Goal: Navigation & Orientation: Find specific page/section

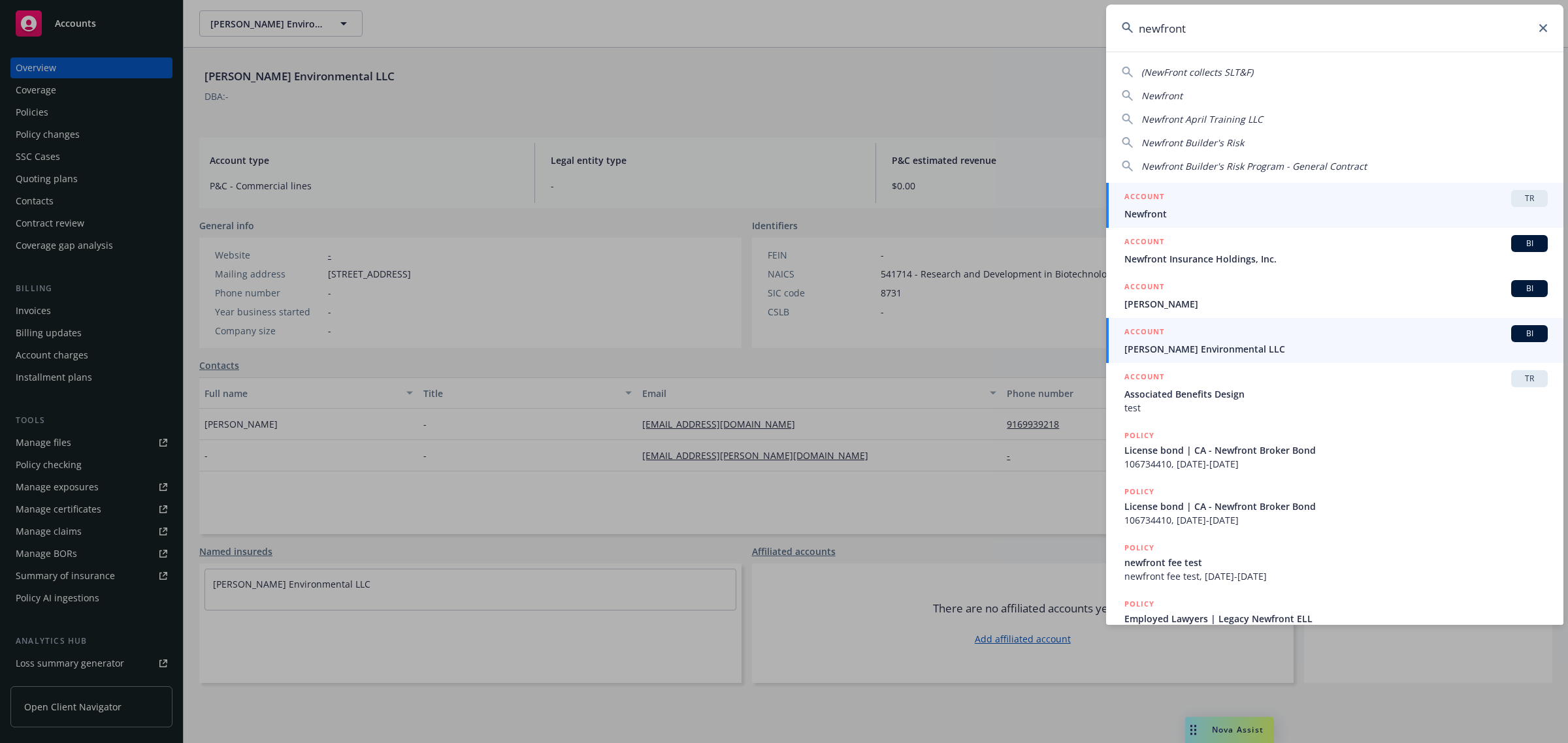
scroll to position [152, 0]
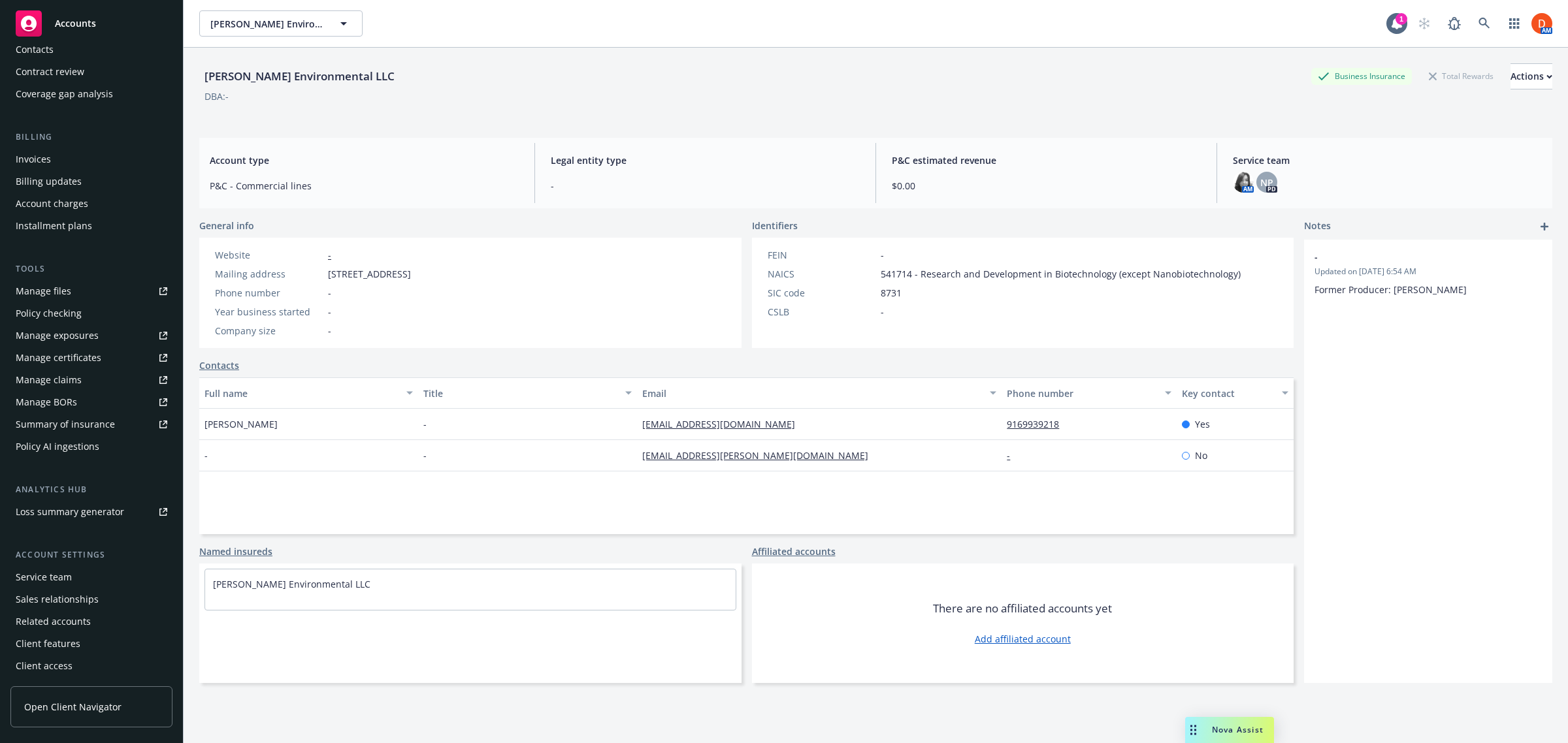
click at [1217, 730] on span "Nova Assist" at bounding box center [1237, 730] width 52 height 11
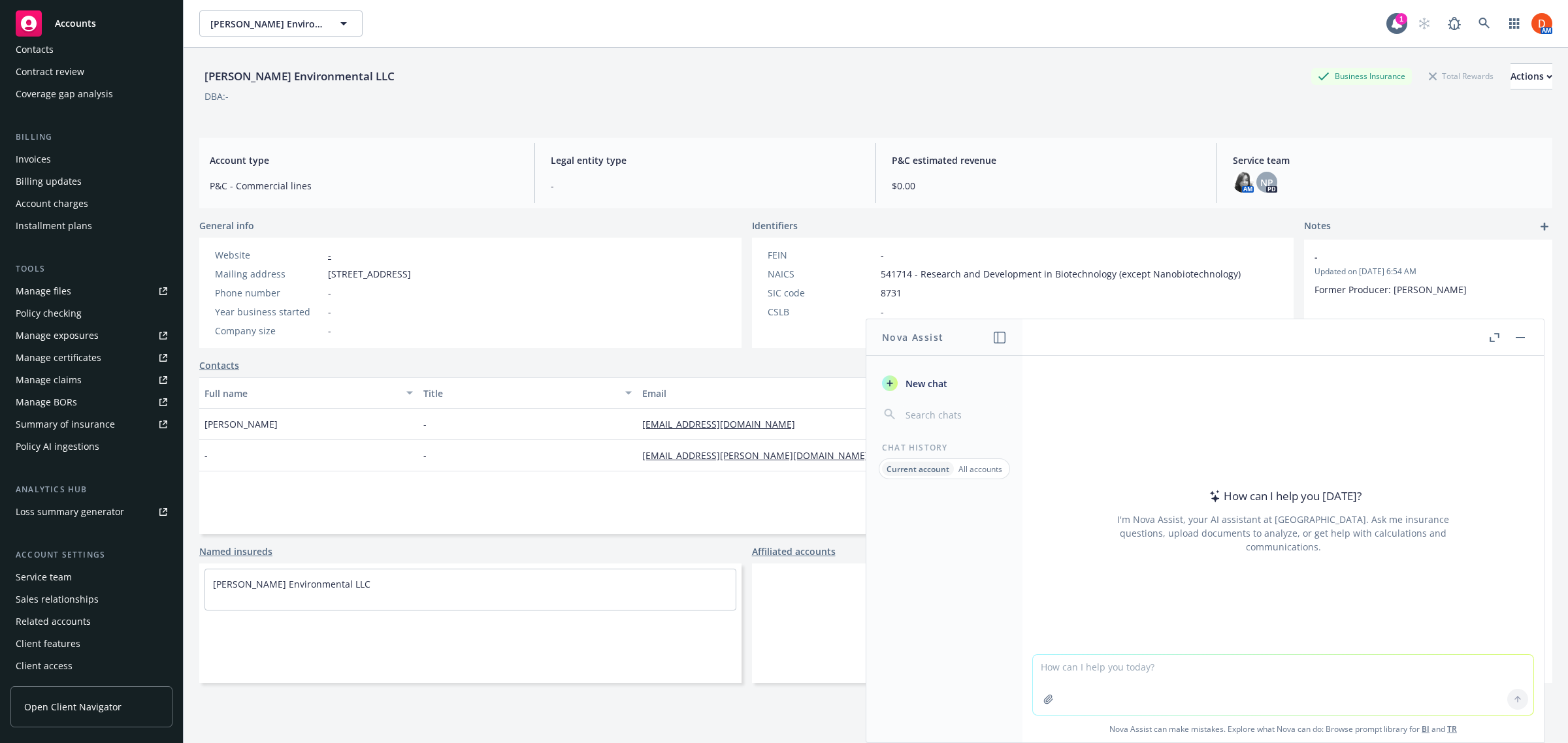
click at [1527, 334] on button at bounding box center [1520, 337] width 15 height 15
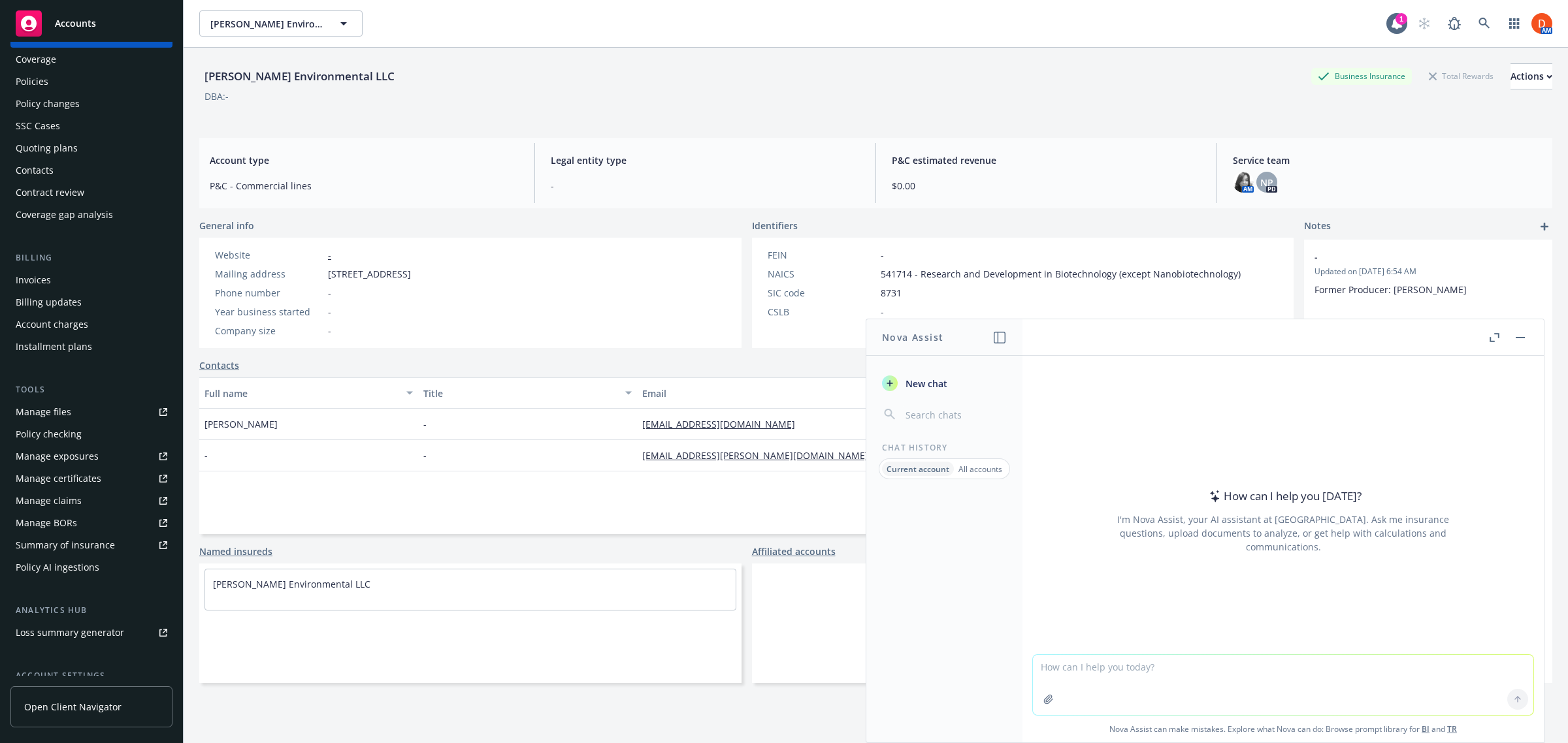
scroll to position [0, 0]
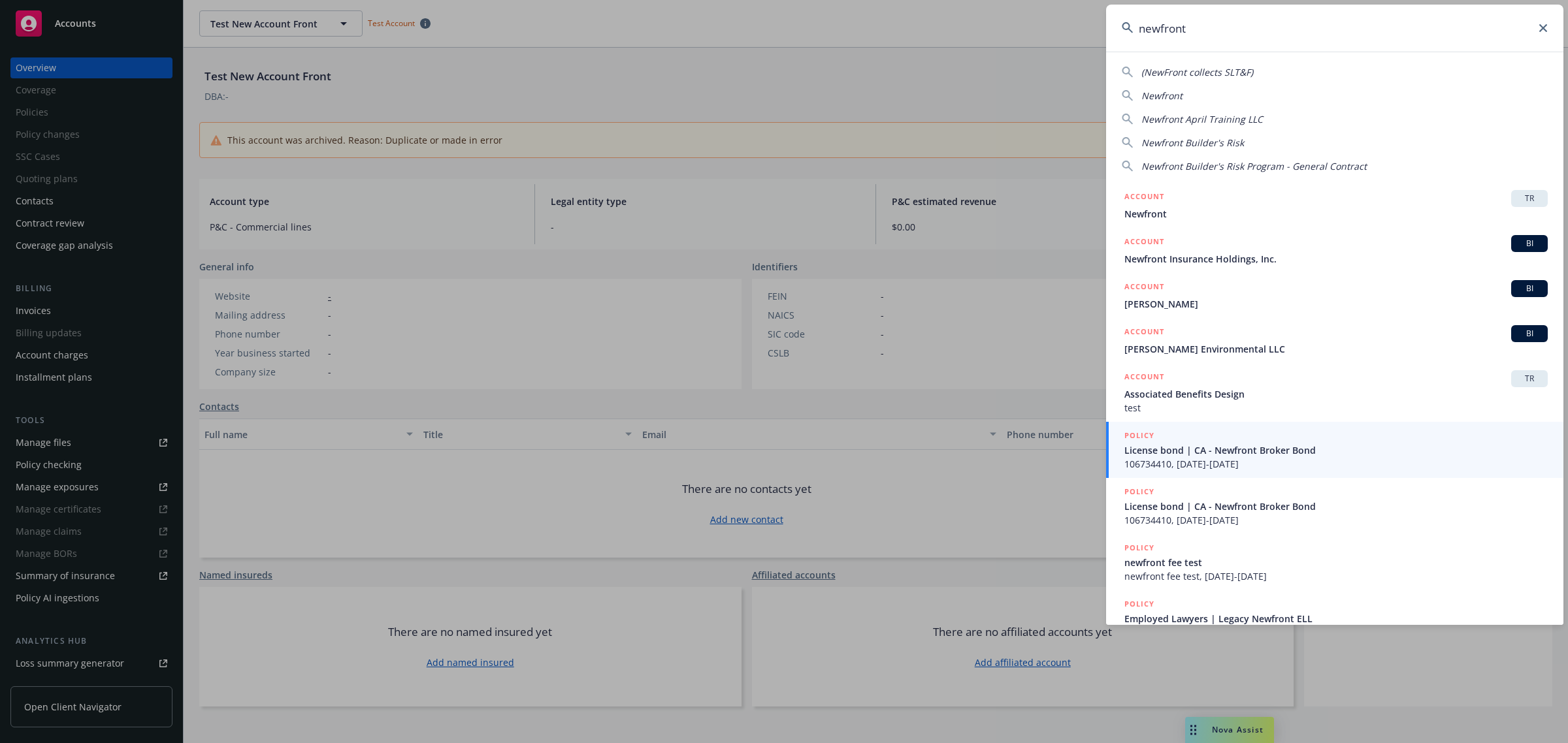
scroll to position [24, 0]
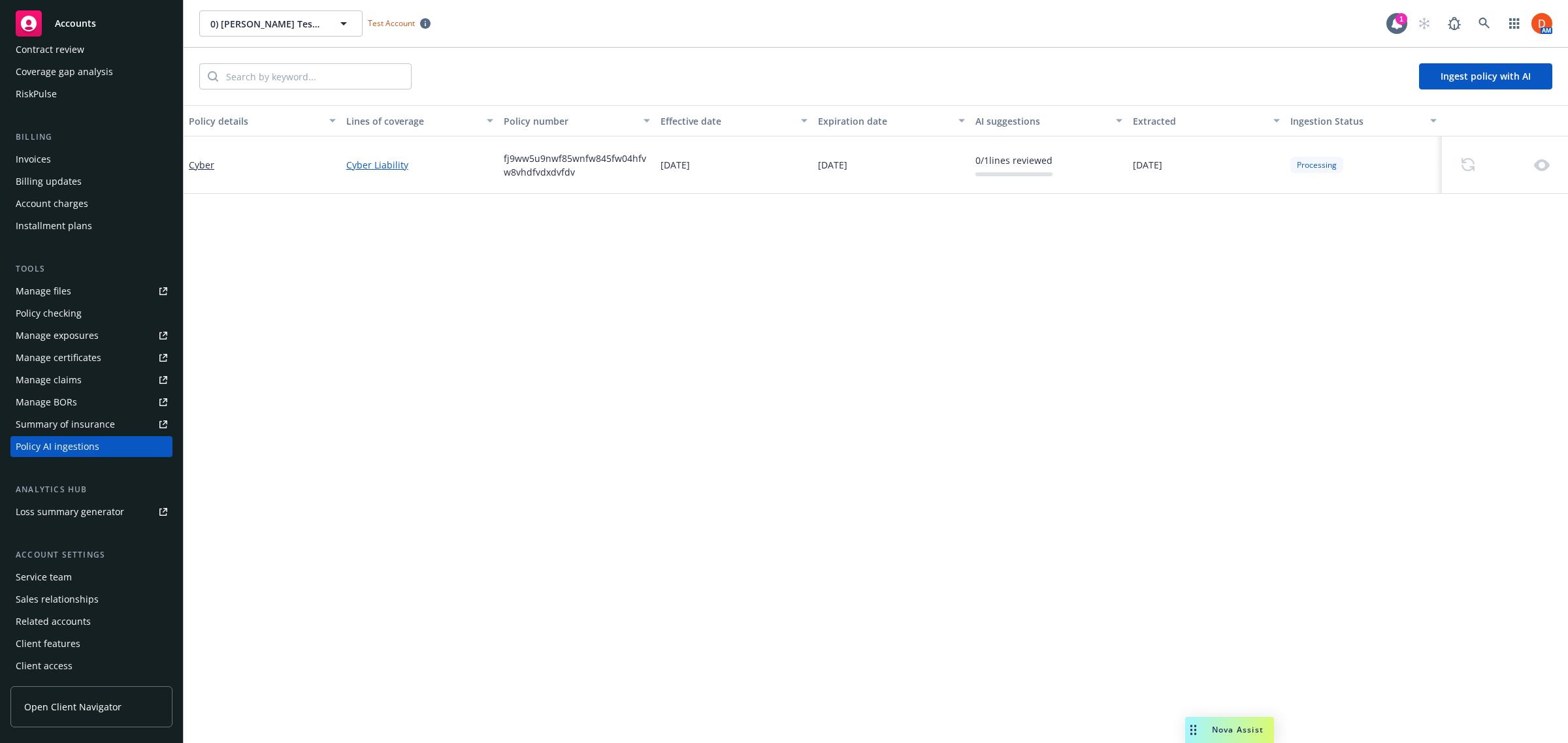
scroll to position [174, 0]
click at [1248, 730] on span "Nova Assist" at bounding box center [1237, 730] width 52 height 11
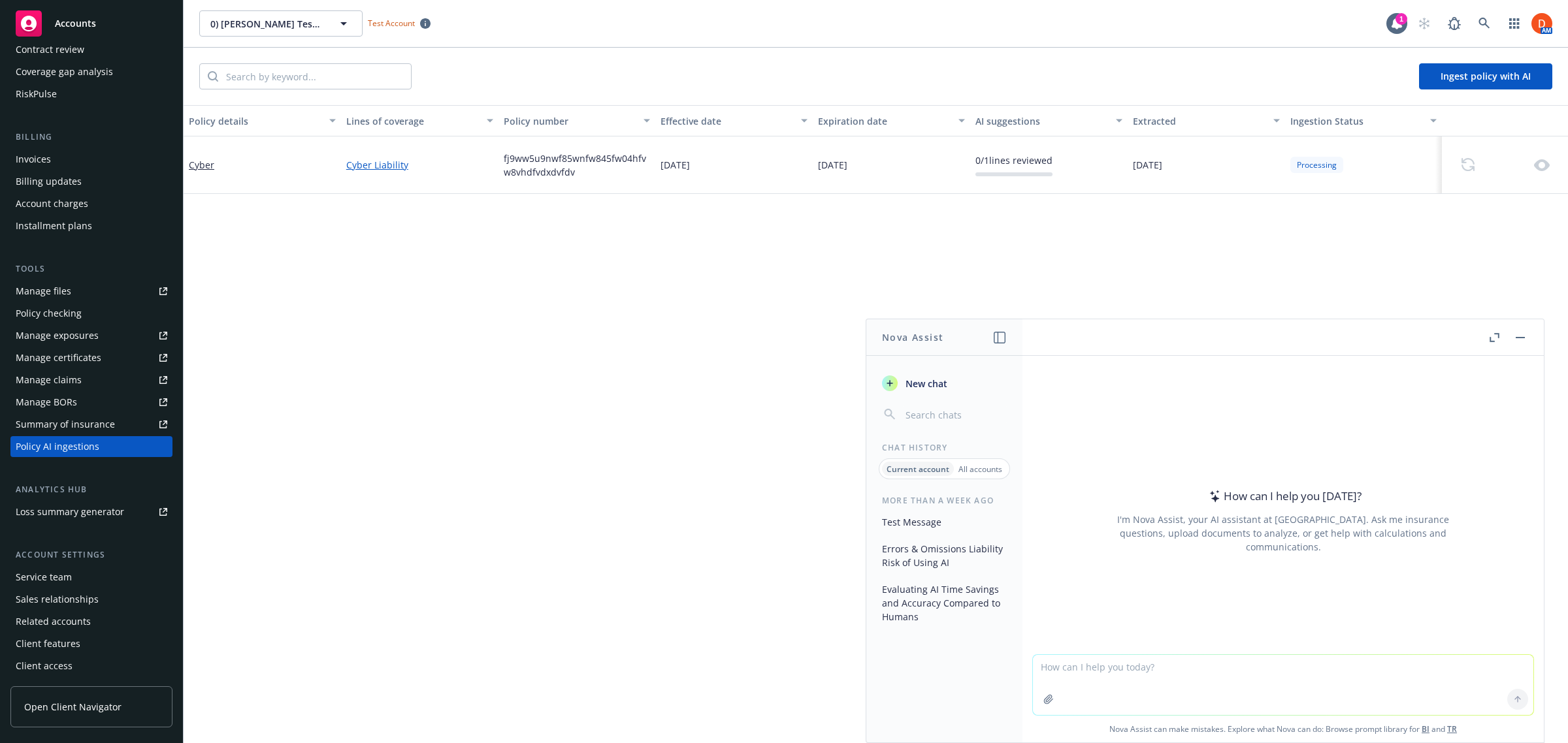
click at [1211, 673] on textarea at bounding box center [1283, 685] width 500 height 60
paste textarea "https://newfront.slack.com/archives/C0930KNUXCP/p1758155143992119"
type textarea "https://newfront.slack.com/archives/C0930KNUXCP/p1758155143992119"
click at [1176, 659] on textarea at bounding box center [1283, 684] width 500 height 61
paste textarea "Can you please use the information found in the document 1 to update the rates …"
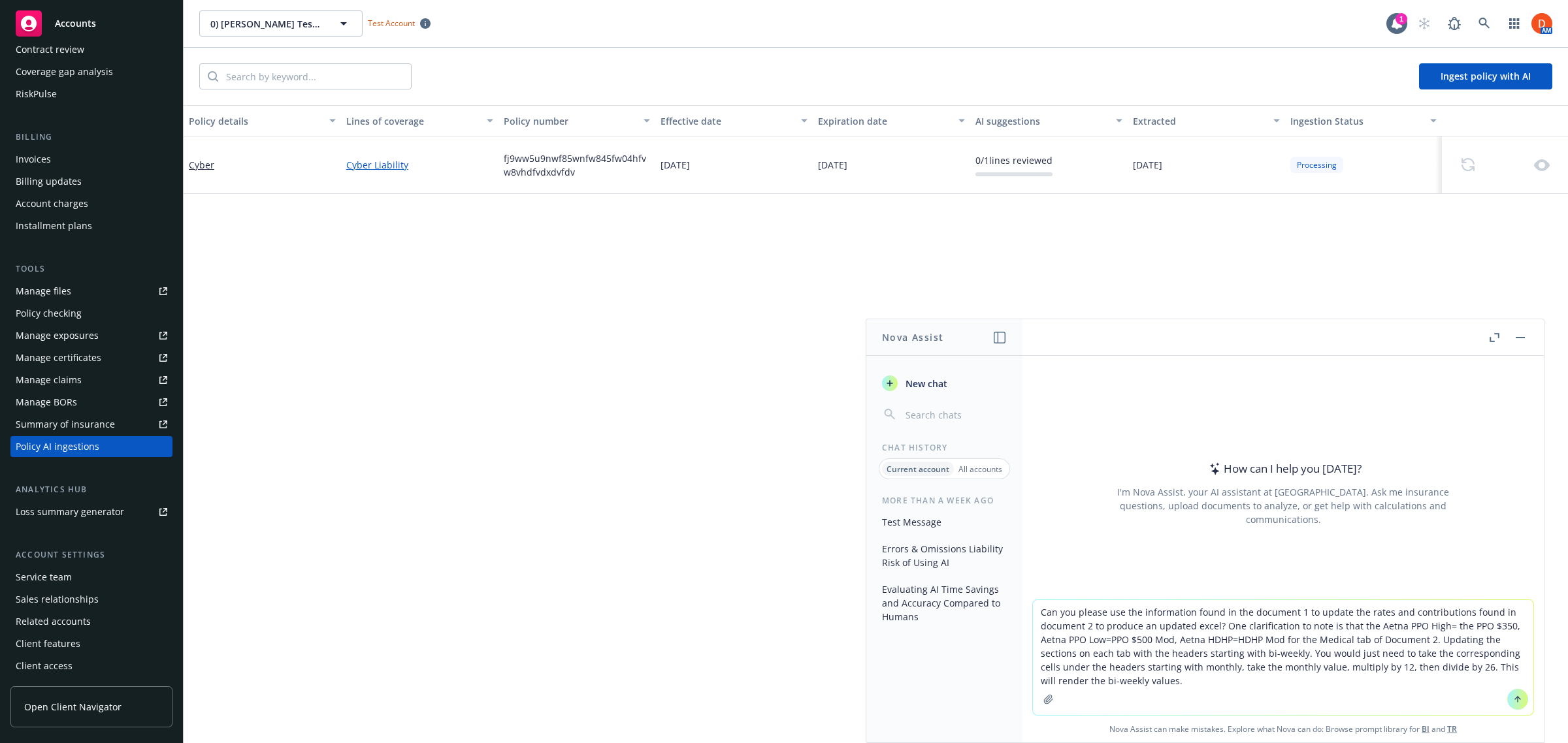
type textarea "Can you please use the information found in the document 1 to update the rates …"
click at [1507, 696] on button at bounding box center [1518, 699] width 21 height 21
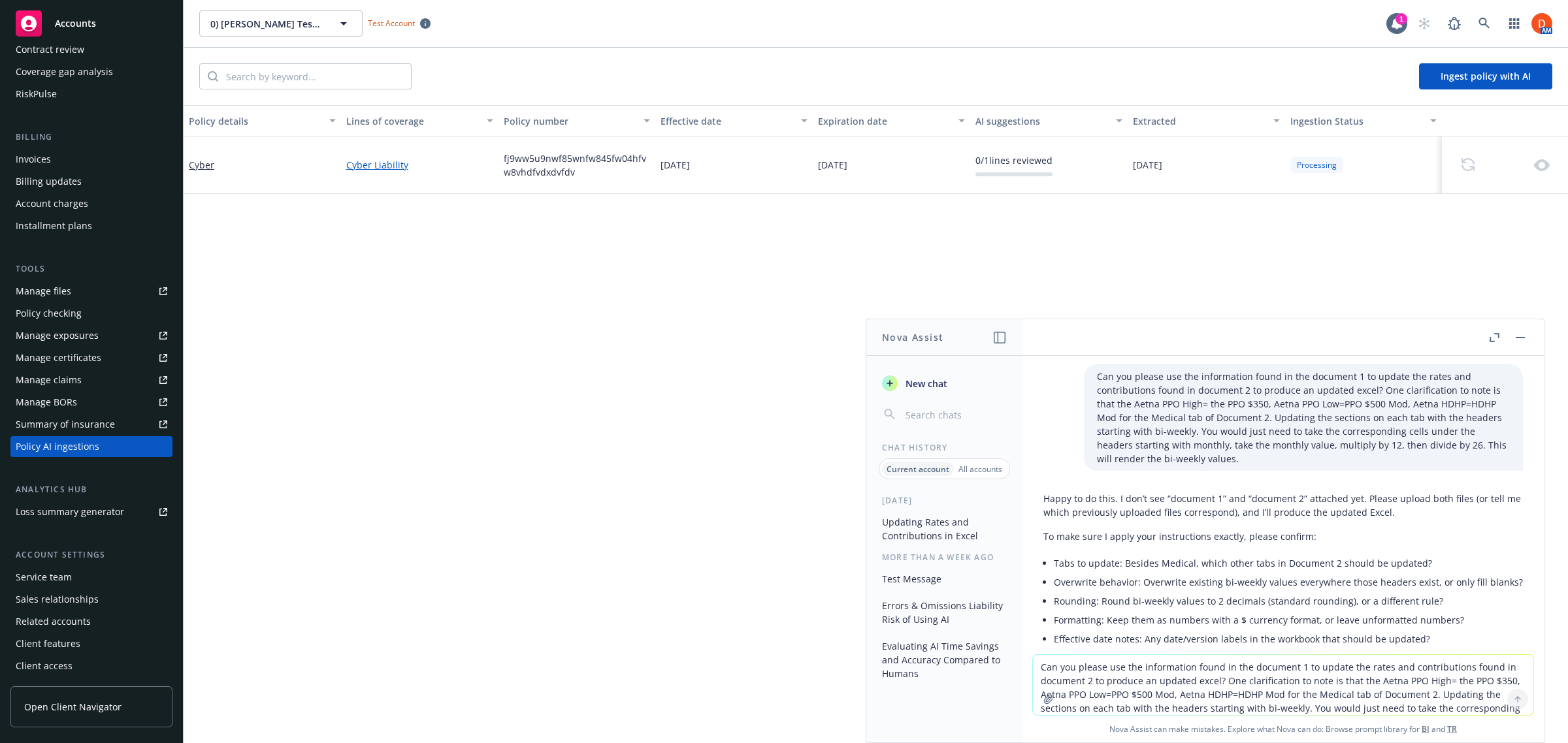
scroll to position [0, 0]
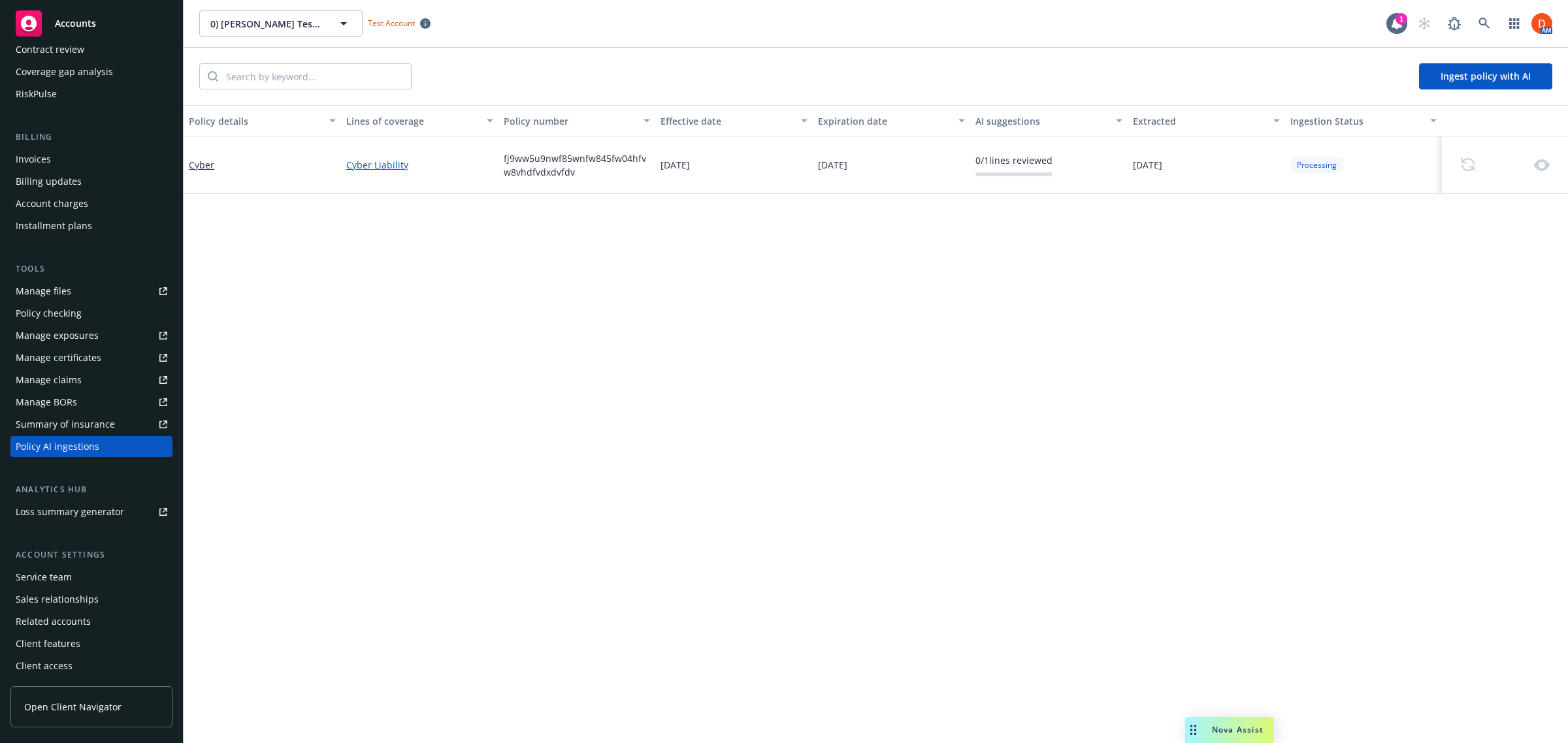
click at [1212, 728] on span "Nova Assist" at bounding box center [1237, 730] width 52 height 11
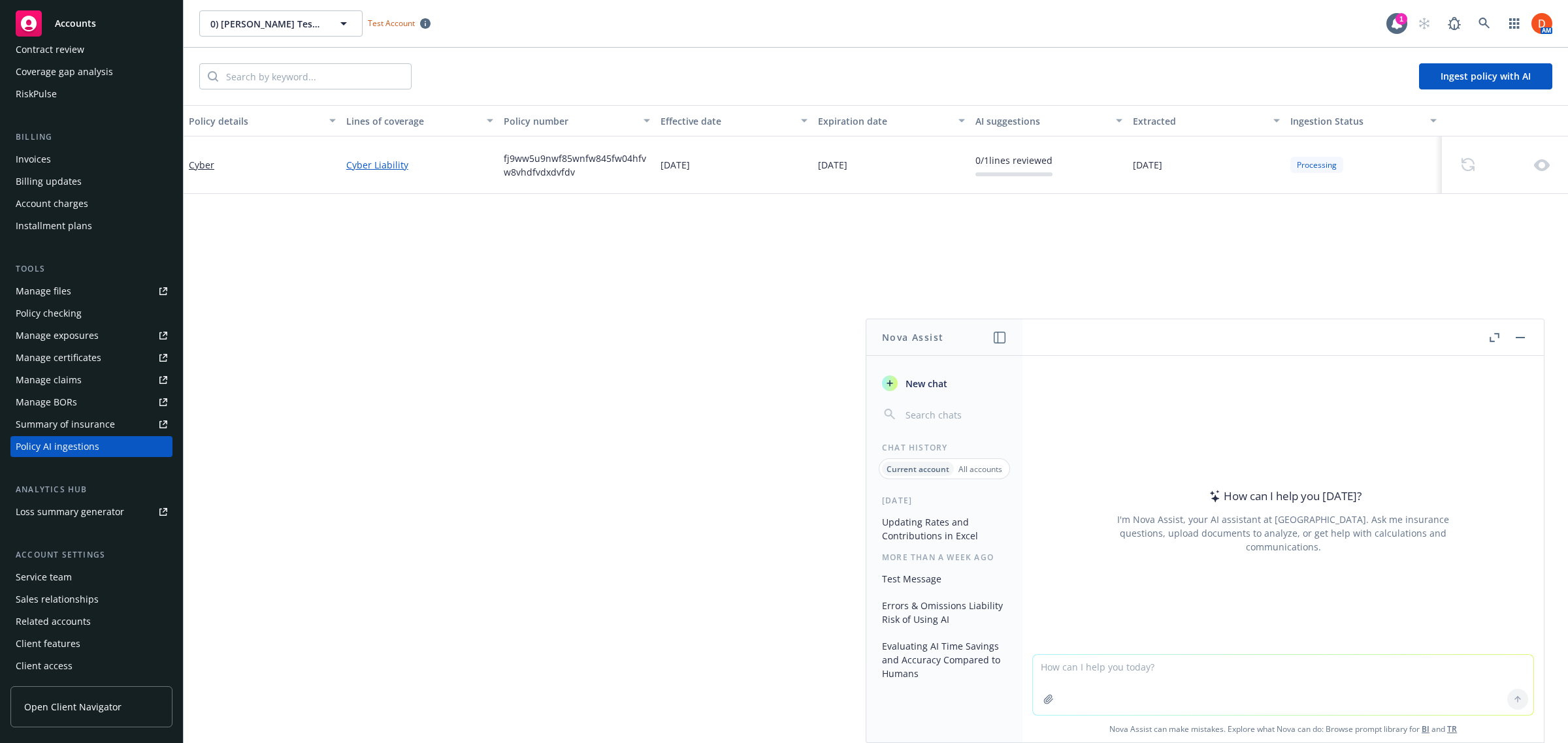
click at [1523, 337] on icon "button" at bounding box center [1520, 337] width 9 height 1
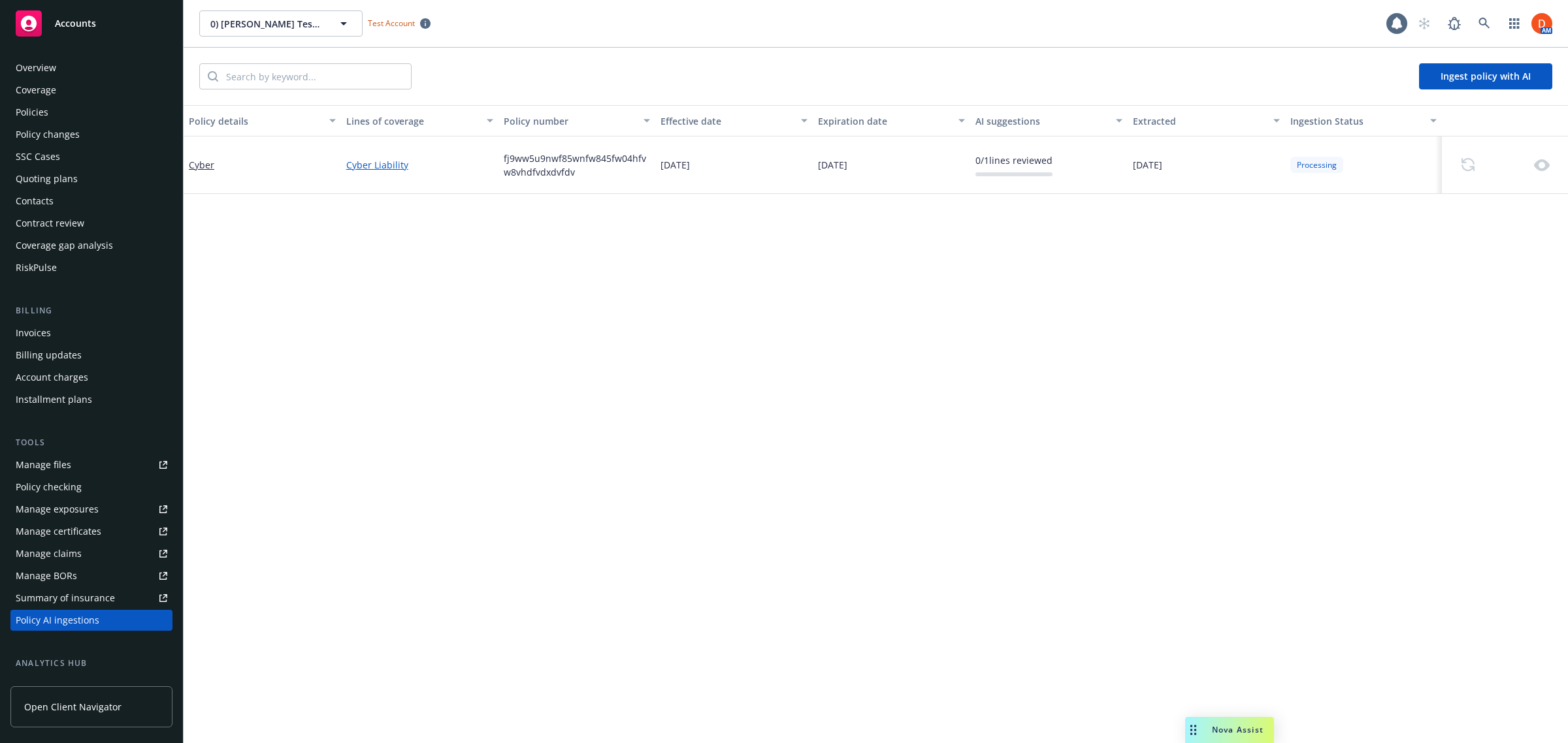
scroll to position [174, 0]
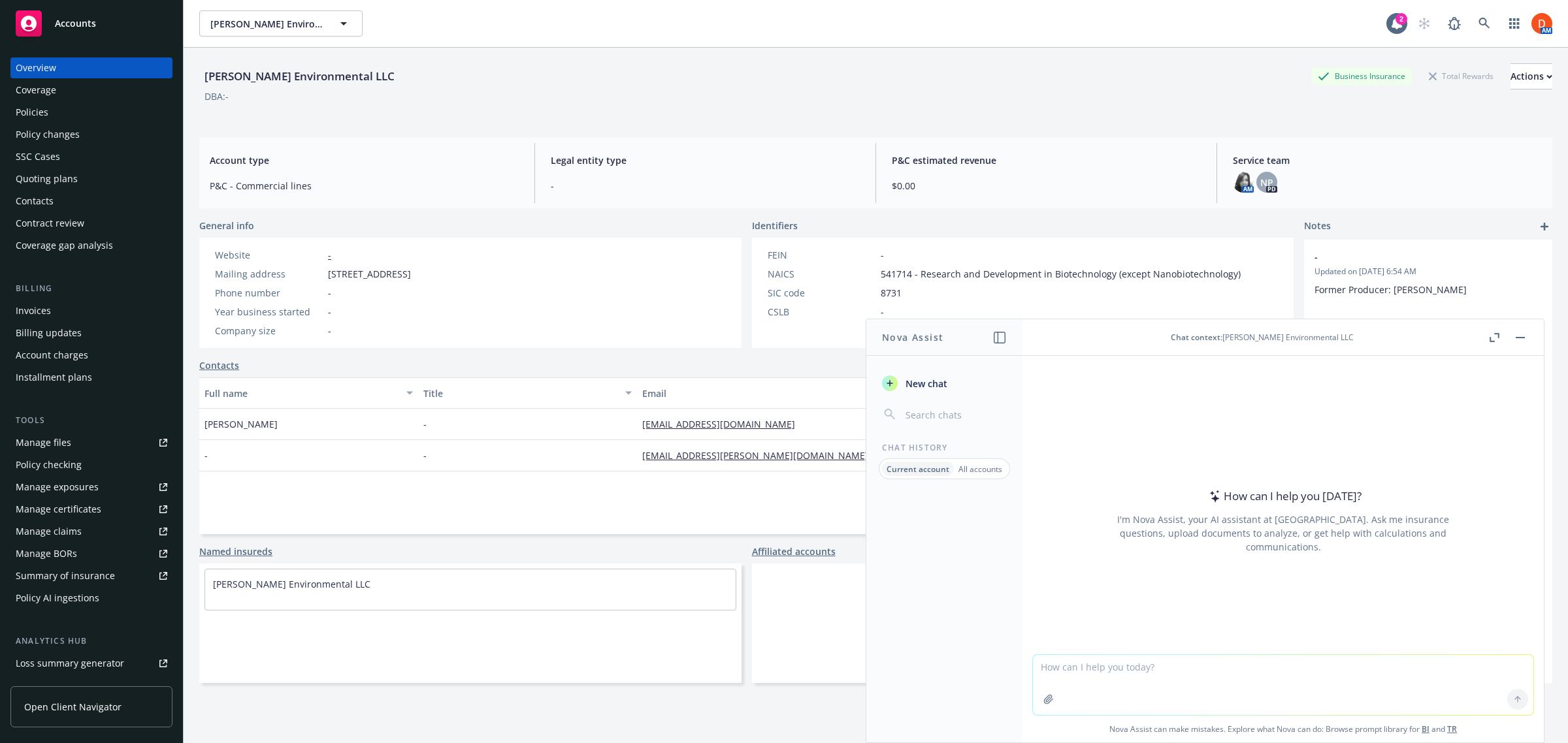
click at [74, 119] on div "Policies" at bounding box center [91, 112] width 152 height 21
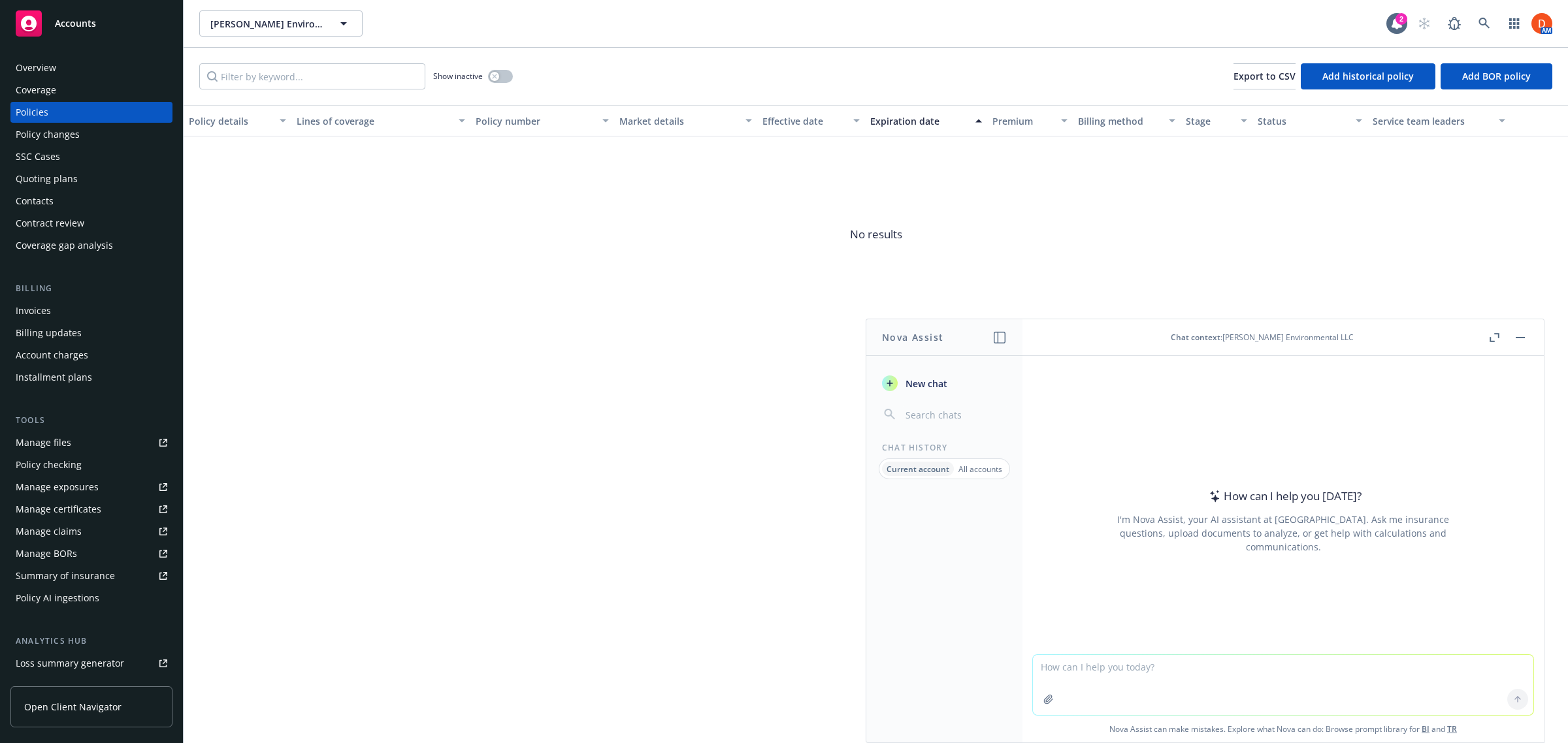
click at [1516, 340] on button "button" at bounding box center [1520, 337] width 15 height 15
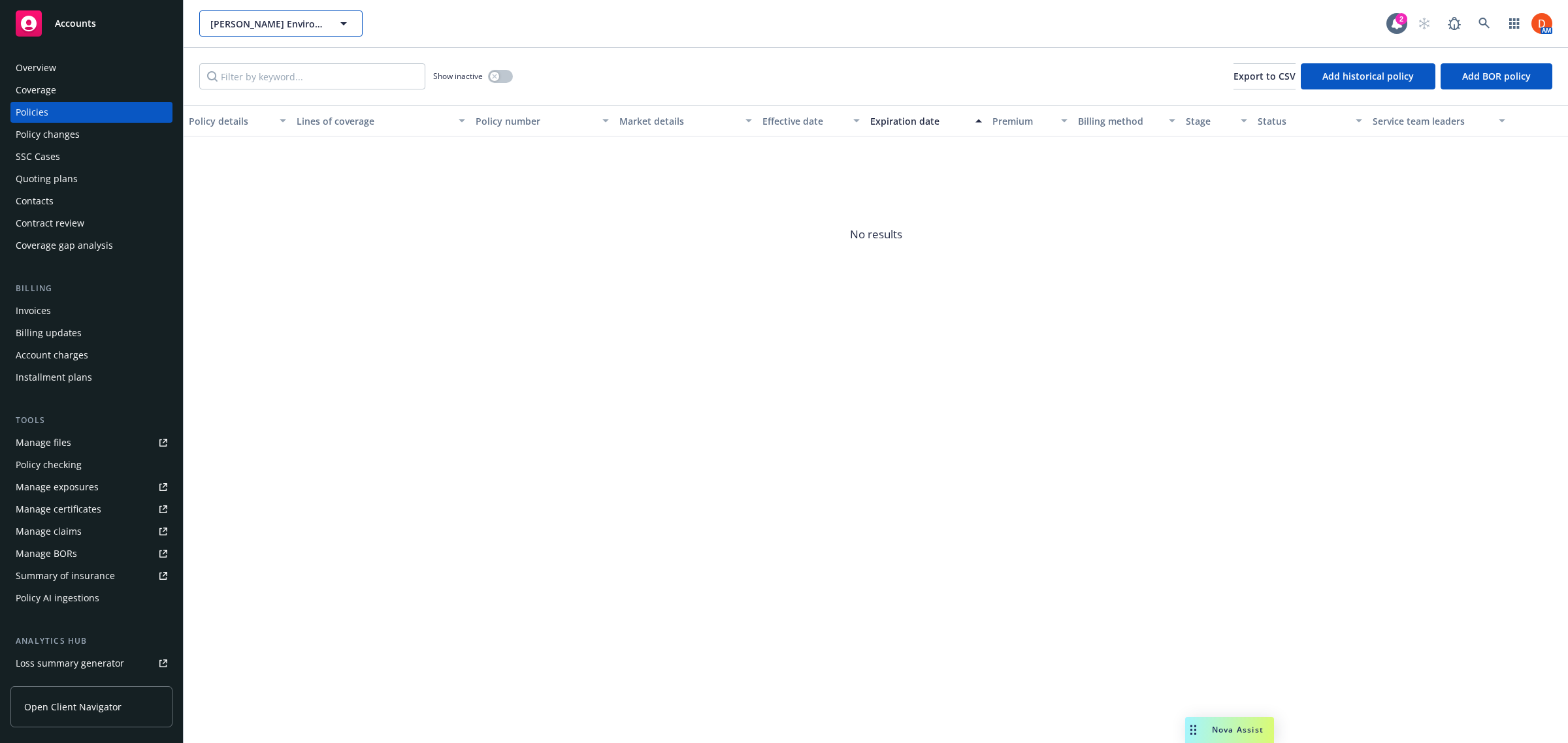
click at [351, 21] on button "[PERSON_NAME] Environmental LLC" at bounding box center [281, 23] width 164 height 26
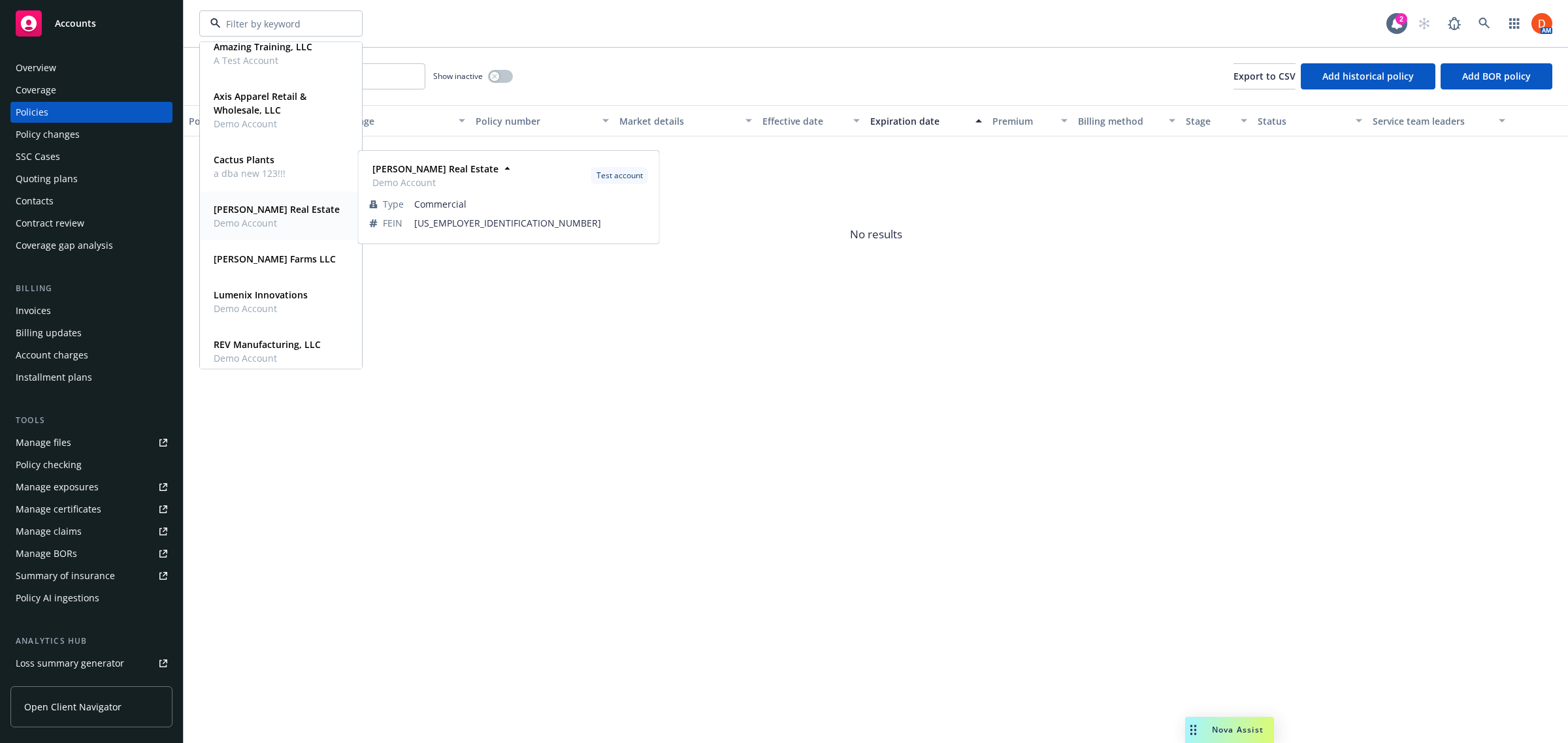
scroll to position [245, 0]
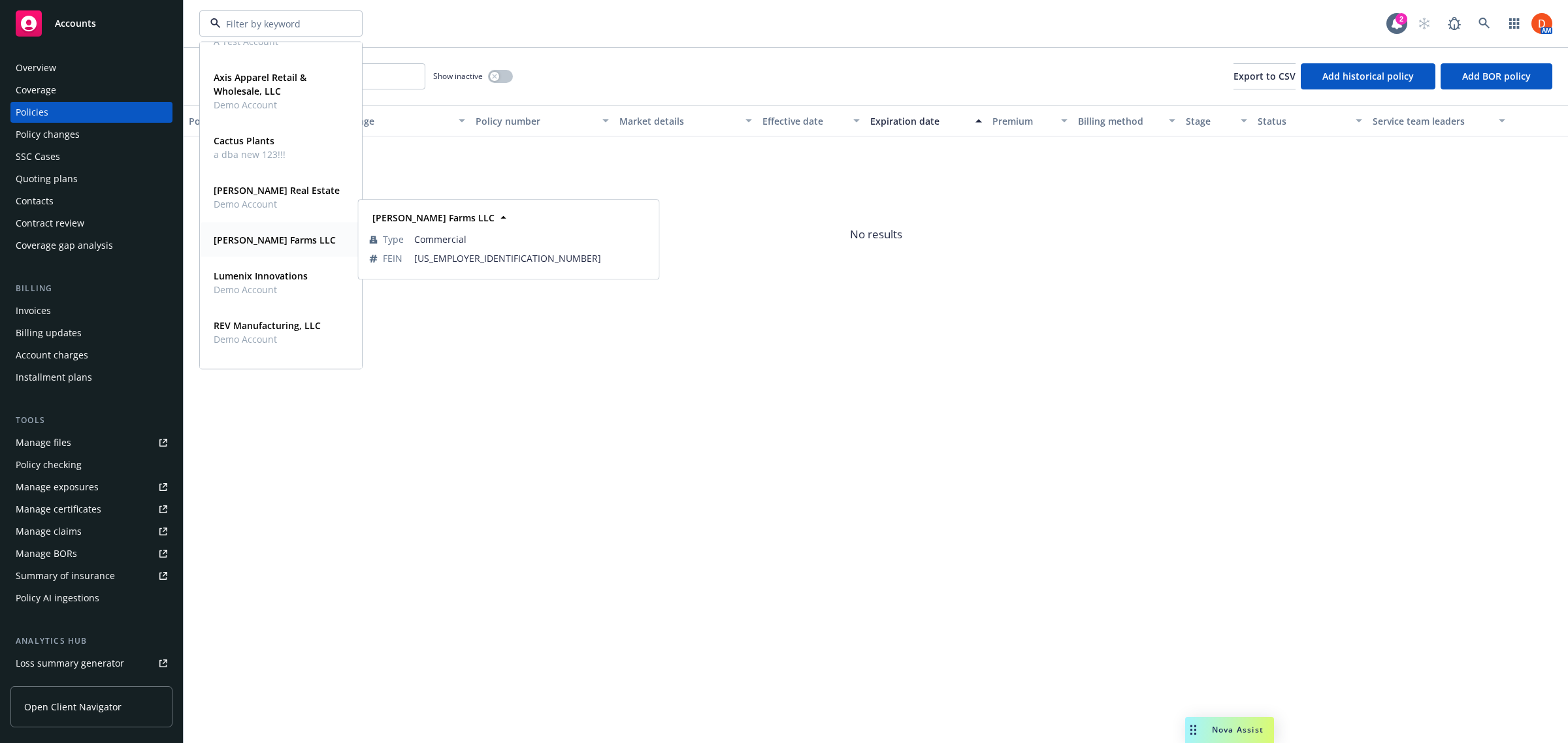
click at [282, 226] on div "[PERSON_NAME] Farms LLC Type Commercial FEIN [US_EMPLOYER_IDENTIFICATION_NUMBER]" at bounding box center [281, 240] width 161 height 35
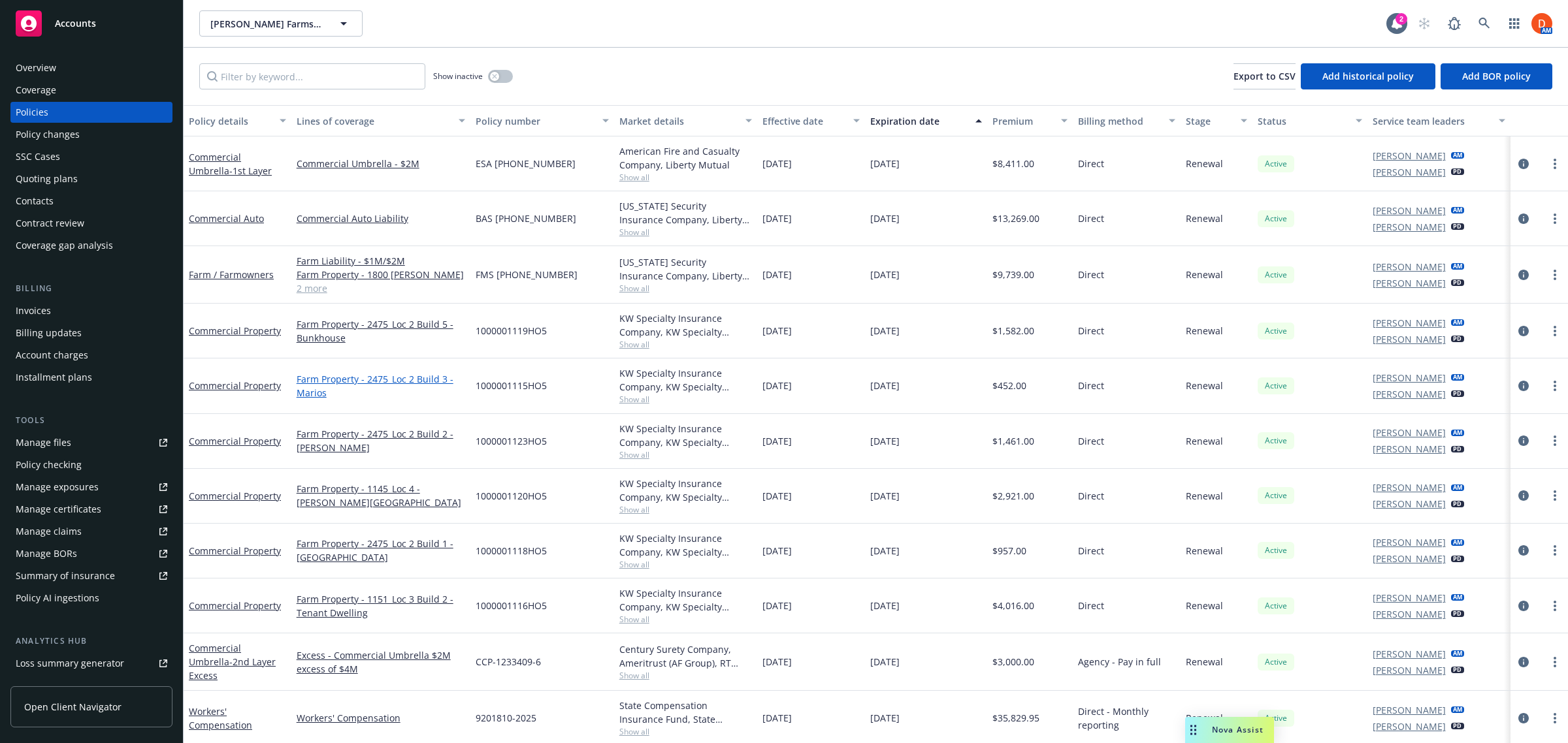
scroll to position [1, 0]
click at [500, 82] on button "button" at bounding box center [500, 76] width 25 height 13
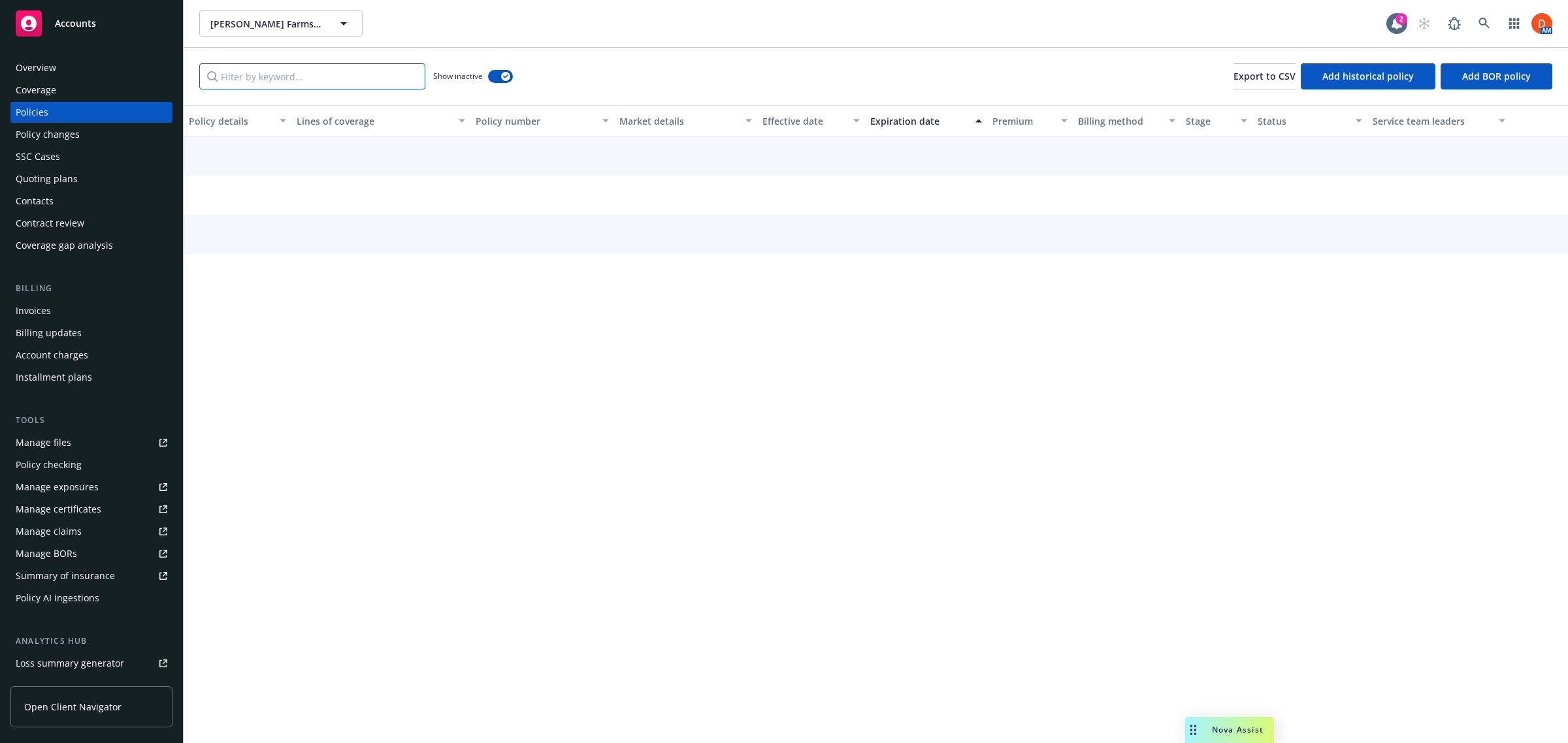
click at [287, 76] on input "Filter by keyword..." at bounding box center [312, 76] width 226 height 26
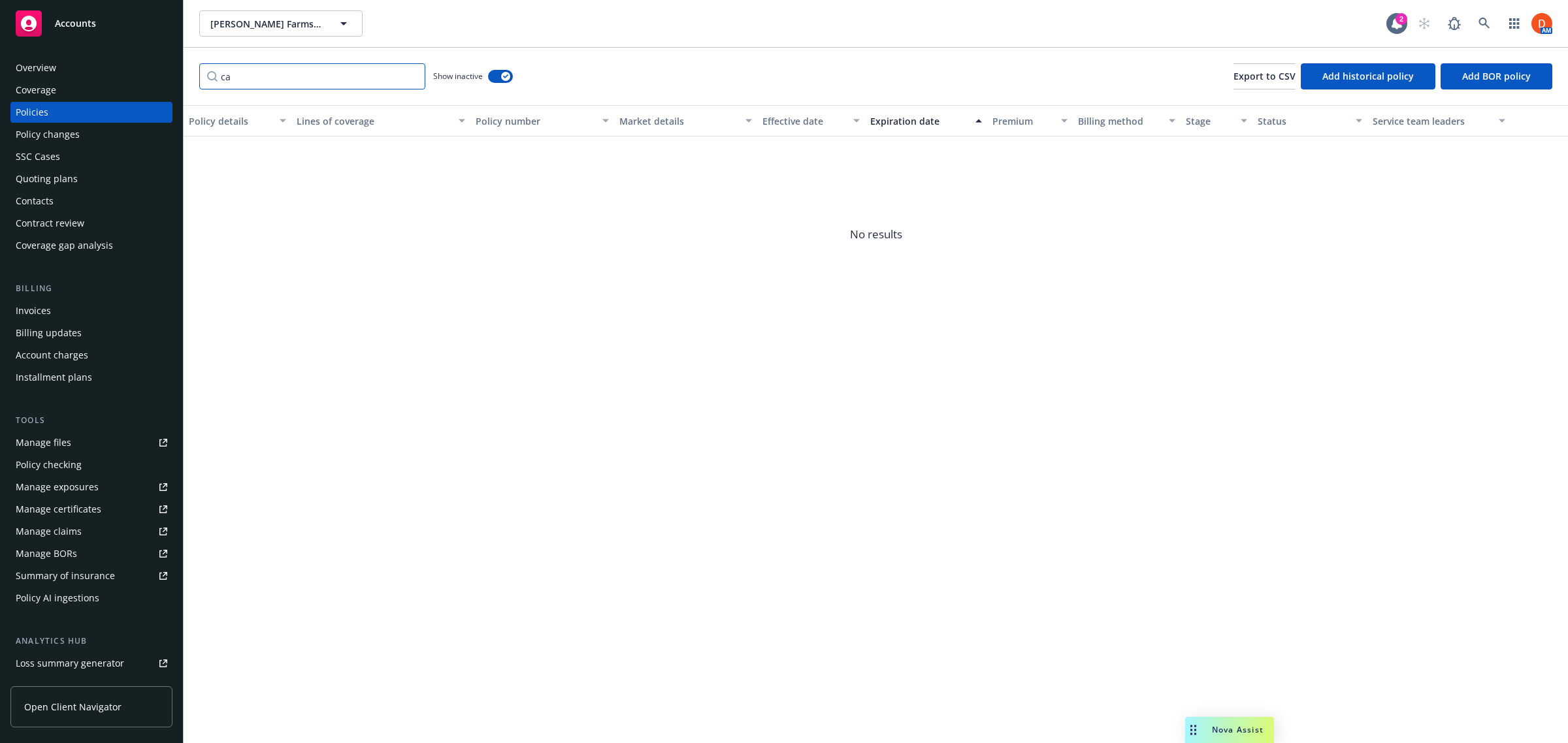
type input "c"
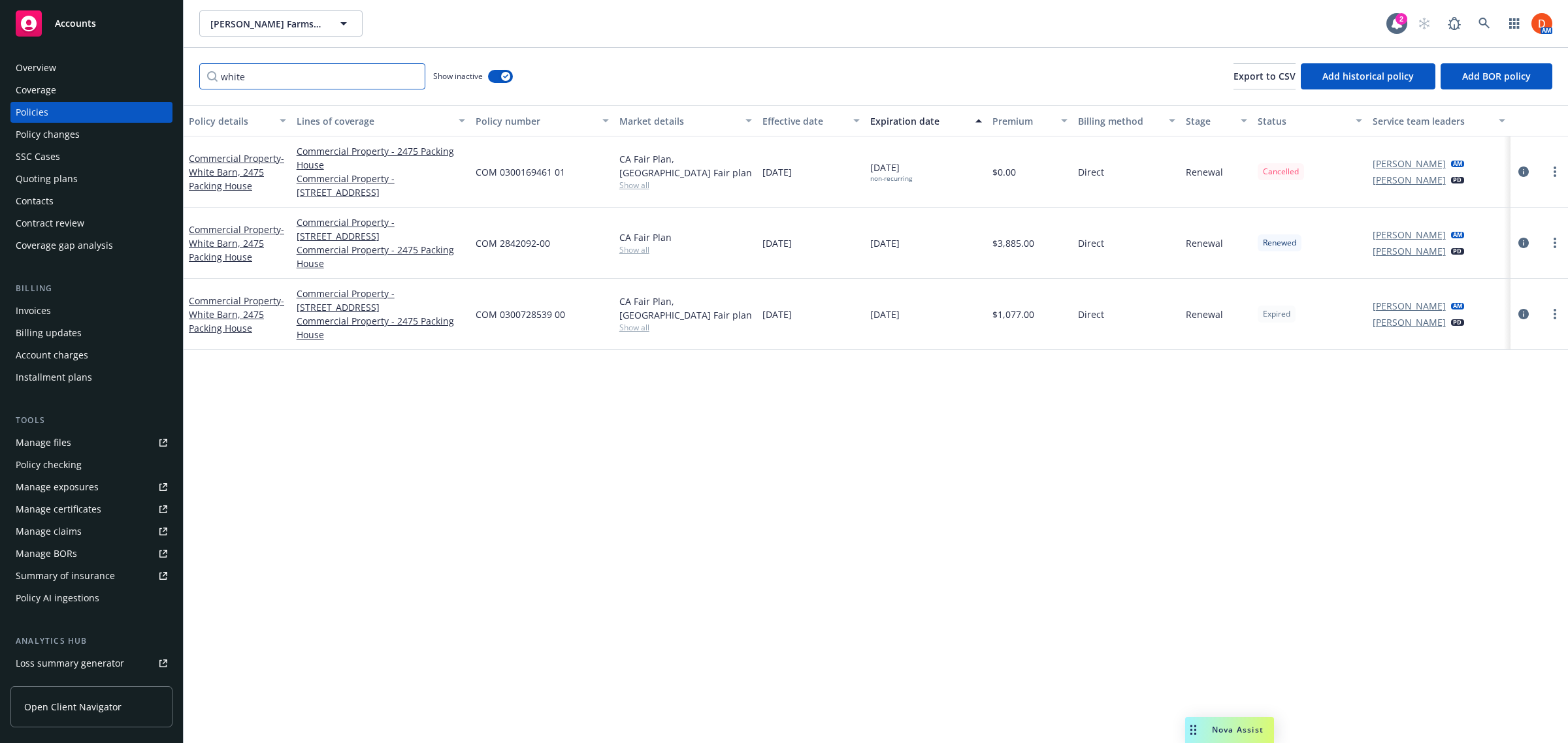
type input "white"
drag, startPoint x: 869, startPoint y: 315, endPoint x: 917, endPoint y: 312, distance: 48.1
click at [917, 312] on div "[DATE]" at bounding box center [926, 314] width 122 height 71
drag, startPoint x: 564, startPoint y: 314, endPoint x: 477, endPoint y: 309, distance: 87.1
click at [477, 309] on span "COM 0300728539 00" at bounding box center [521, 314] width 89 height 14
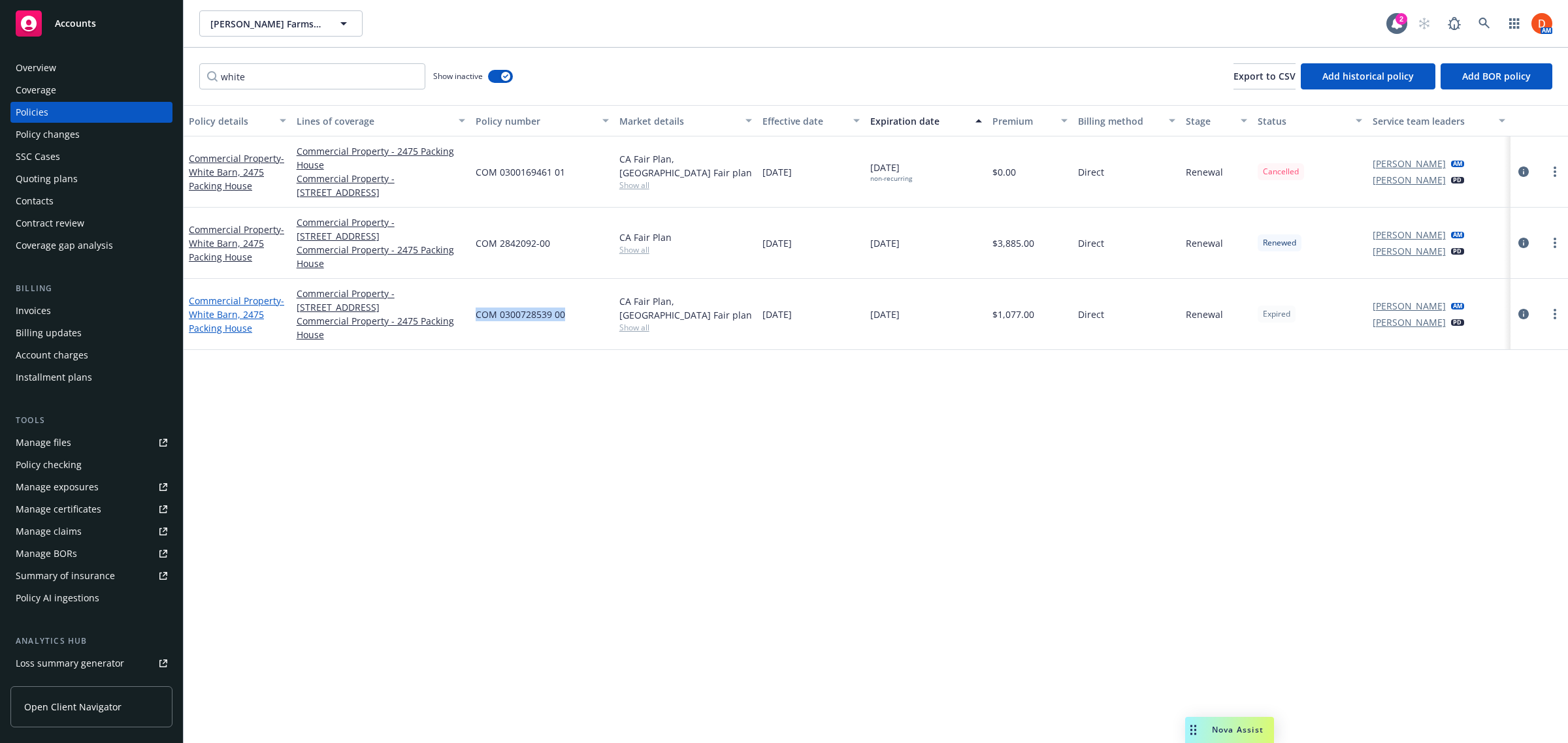
copy span "COM 0300728539 00"
drag, startPoint x: 112, startPoint y: 147, endPoint x: 183, endPoint y: 161, distance: 72.4
click at [112, 147] on div "SSC Cases" at bounding box center [91, 156] width 152 height 21
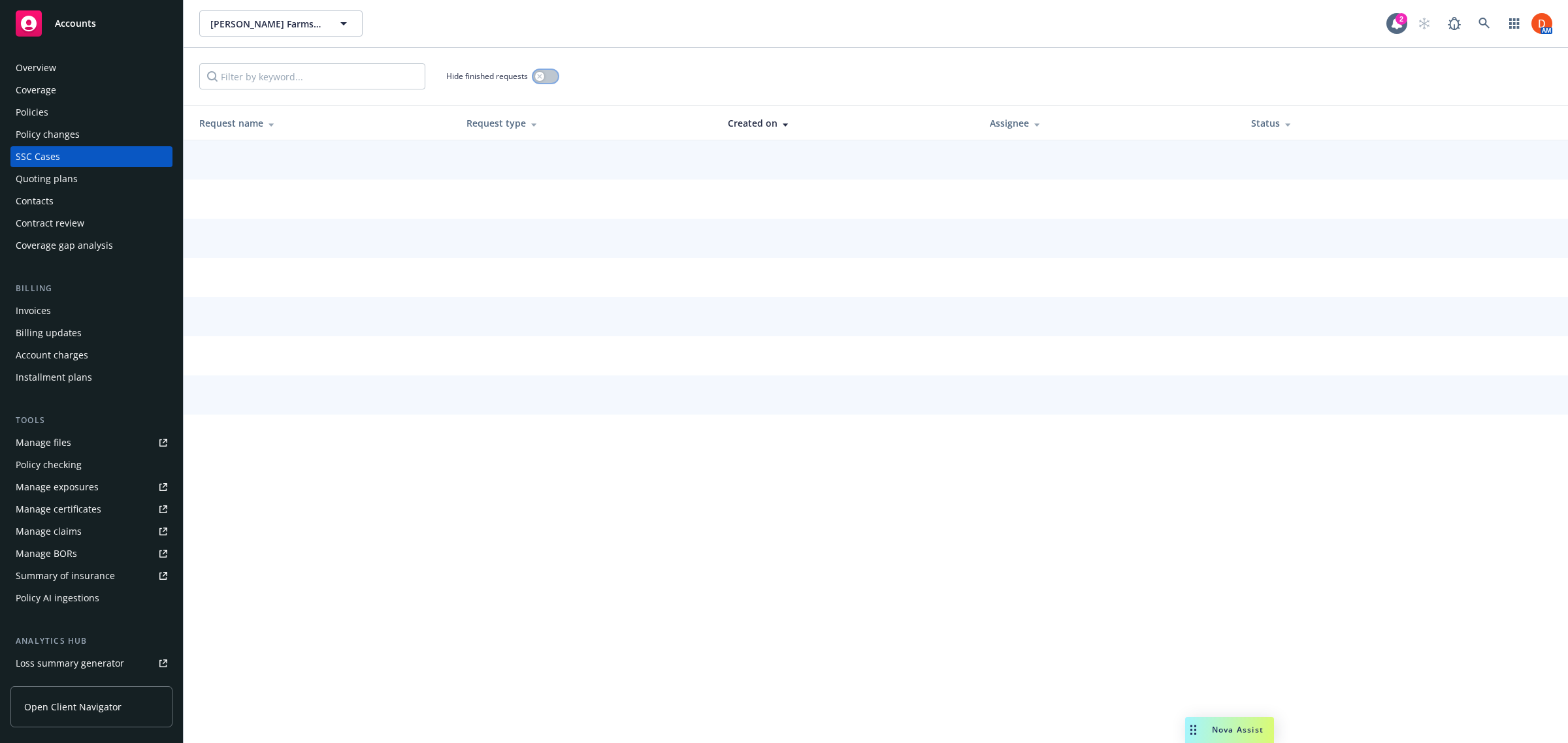
click at [557, 73] on button "button" at bounding box center [546, 76] width 25 height 13
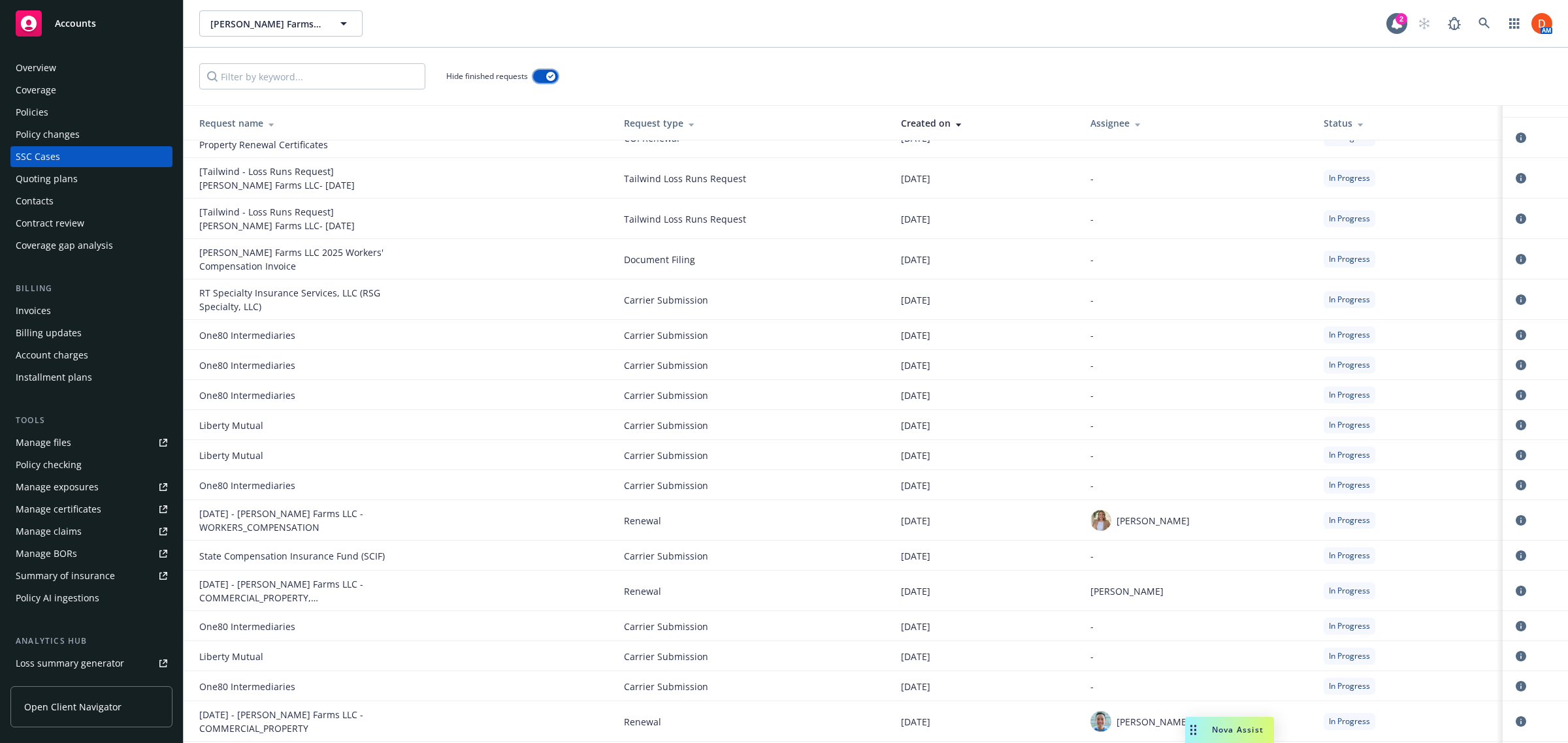
scroll to position [163, 0]
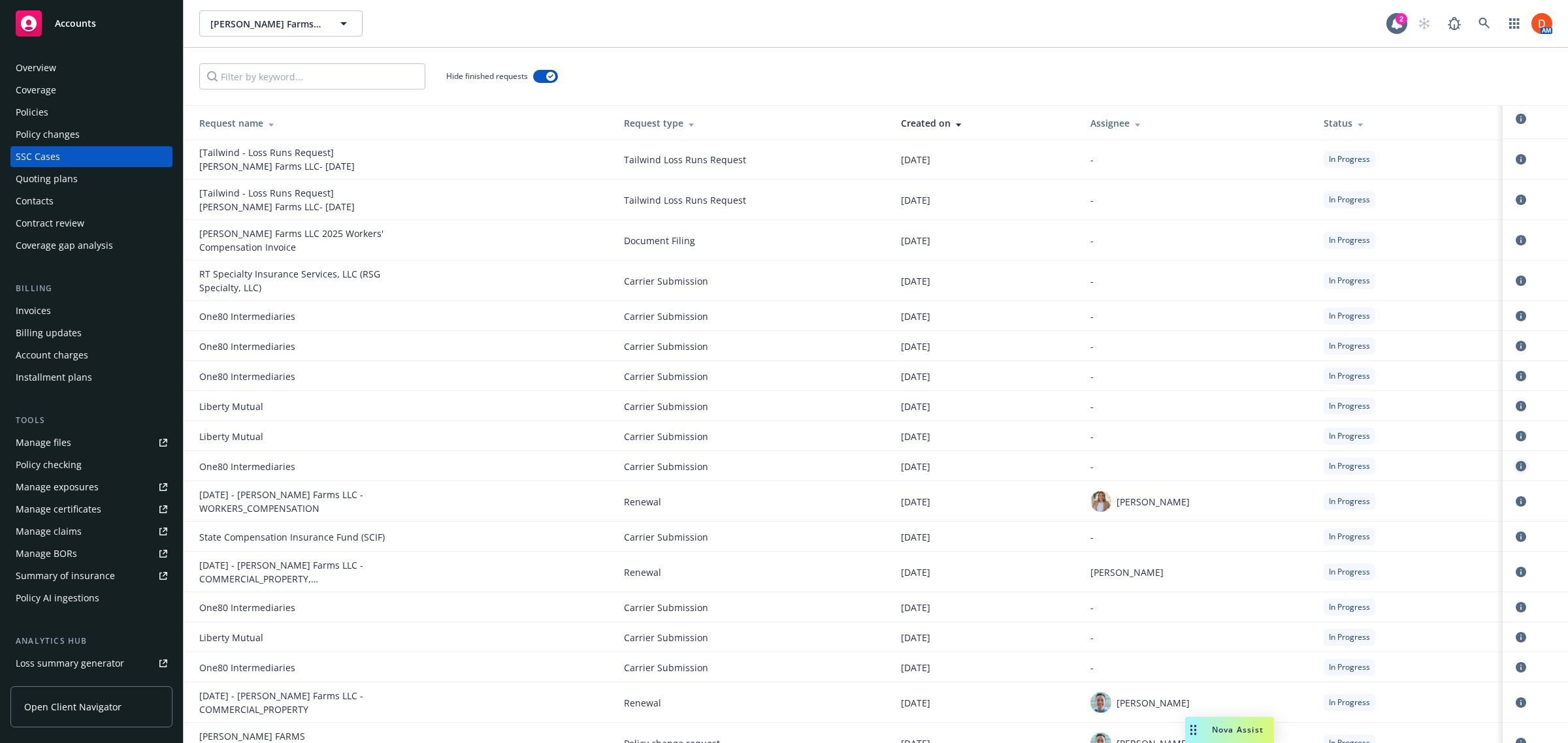
click at [1516, 466] on icon "circleInformation" at bounding box center [1520, 466] width 10 height 10
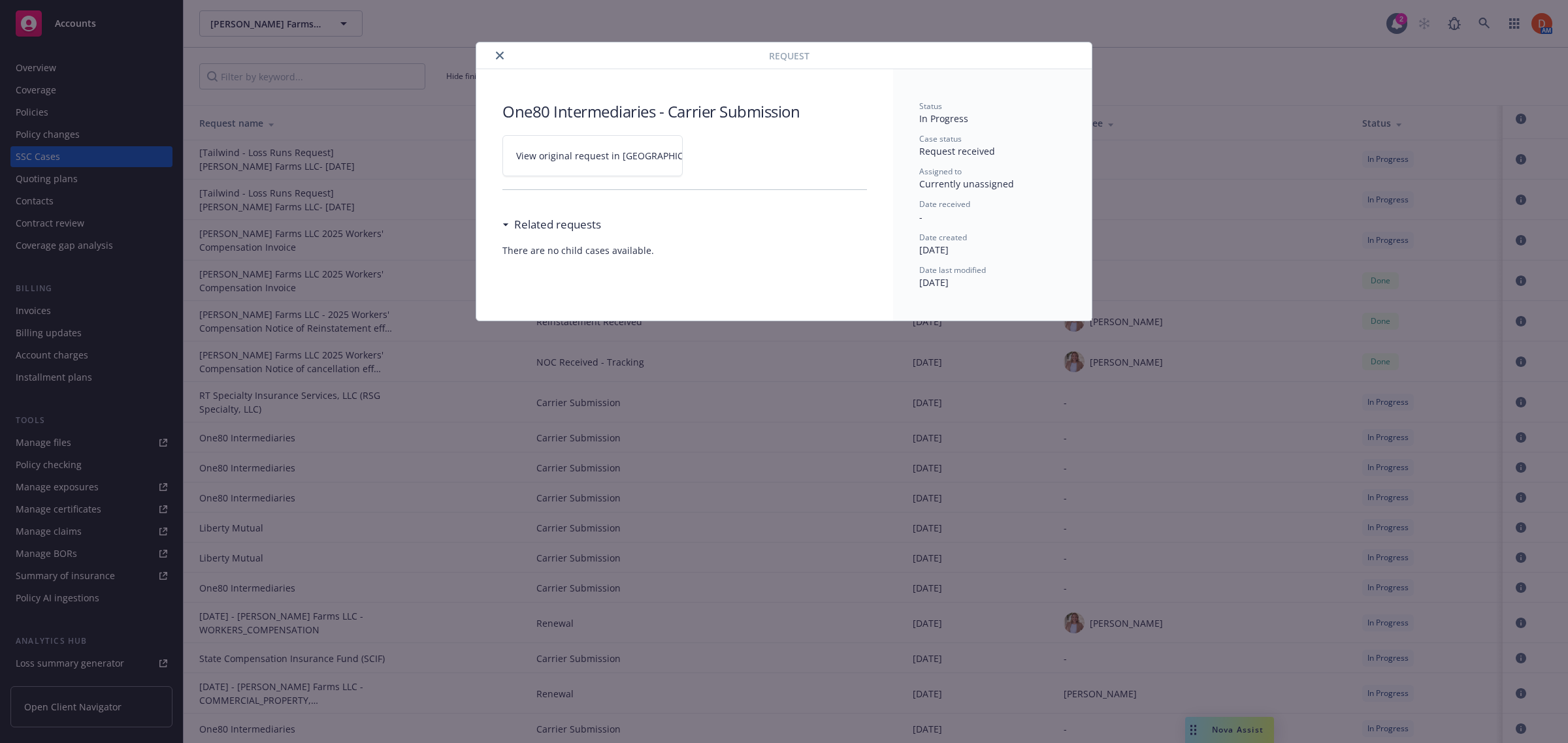
click at [641, 145] on link "View original request in [GEOGRAPHIC_DATA]" at bounding box center [593, 156] width 180 height 41
click at [507, 54] on button "close" at bounding box center [500, 55] width 15 height 15
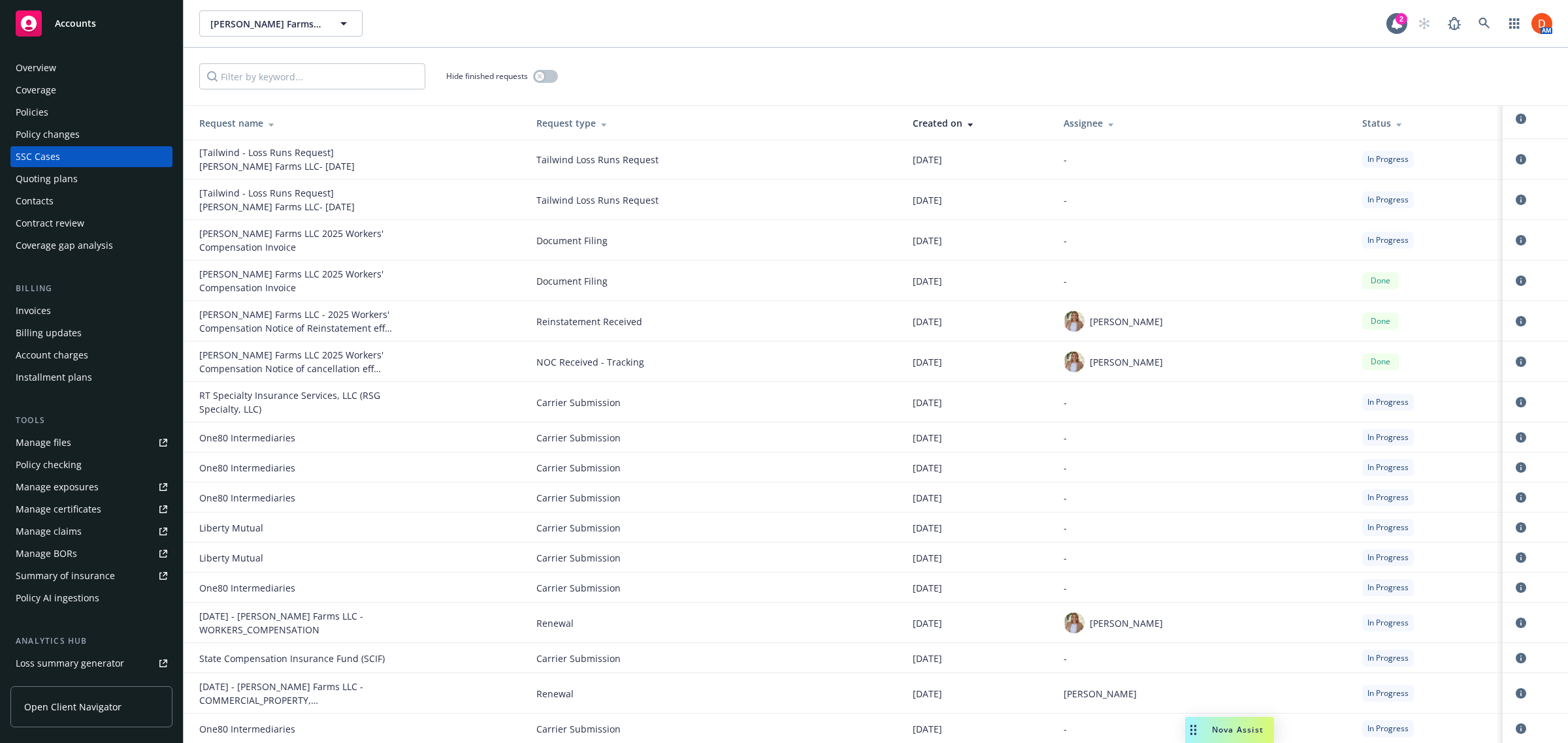
drag, startPoint x: 64, startPoint y: 174, endPoint x: 76, endPoint y: 175, distance: 12.0
click at [64, 174] on div "Quoting plans" at bounding box center [46, 179] width 62 height 21
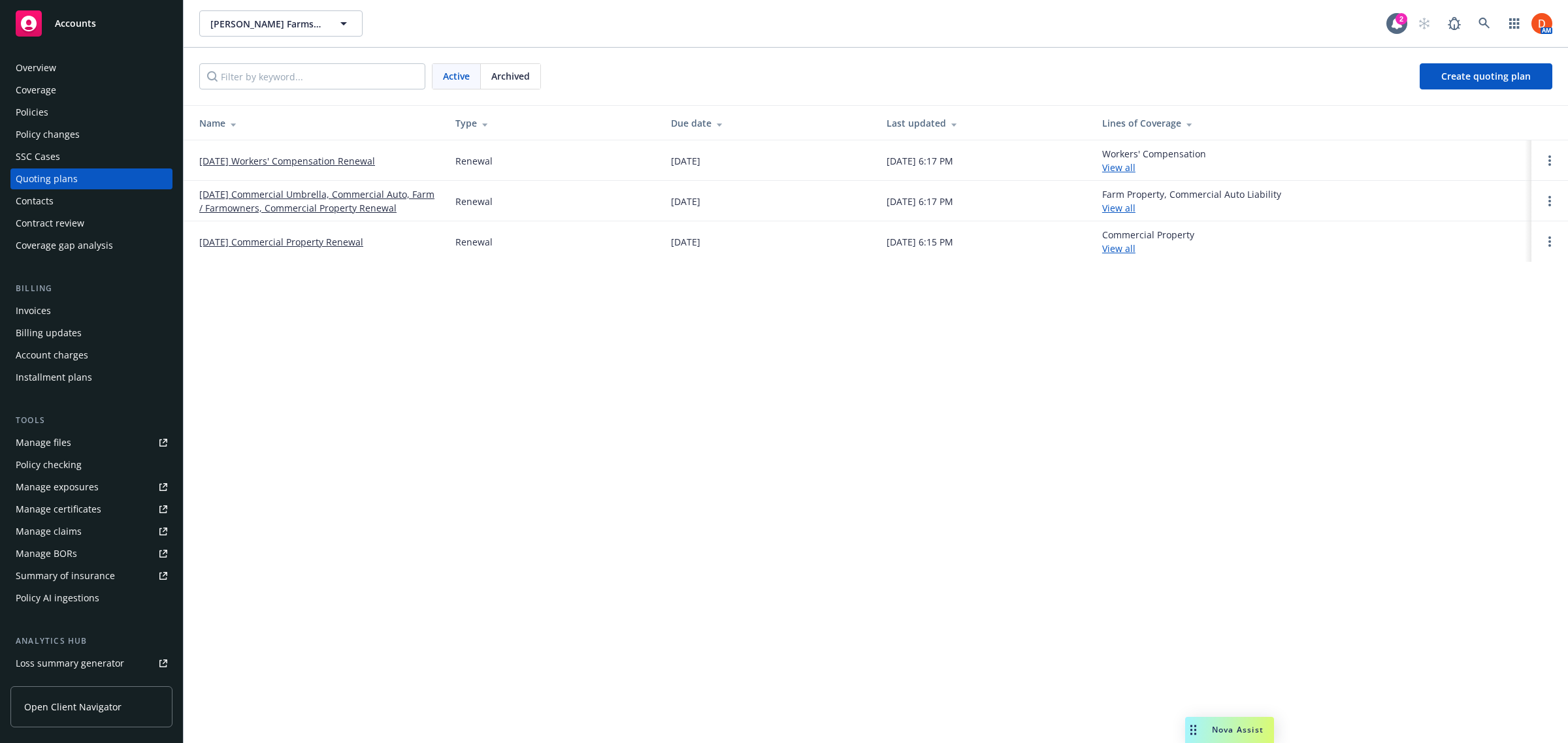
click at [354, 193] on link "[DATE] Commercial Umbrella, Commercial Auto, Farm / Farmowners, Commercial Prop…" at bounding box center [317, 200] width 235 height 27
